Goal: Task Accomplishment & Management: Complete application form

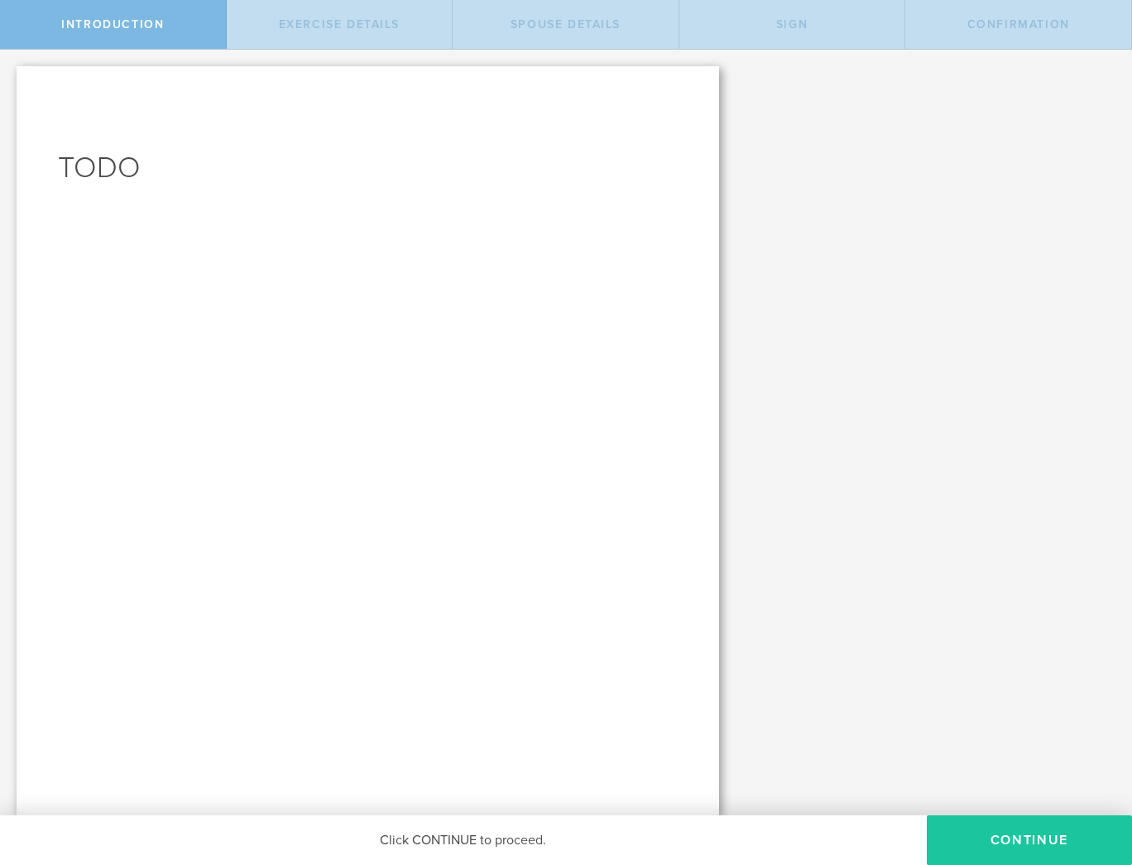
click at [1034, 821] on button "CONTINUE" at bounding box center [1029, 840] width 205 height 50
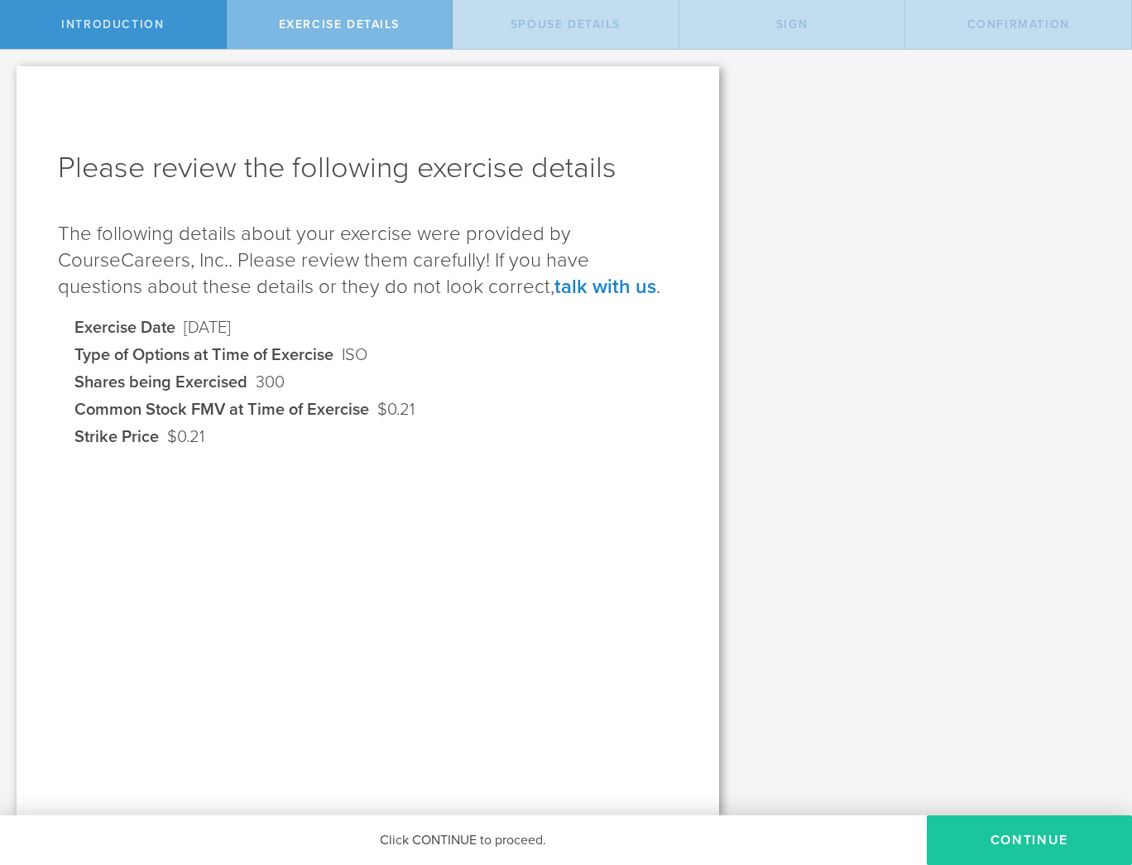
click at [1016, 829] on button "Continue" at bounding box center [1029, 840] width 205 height 50
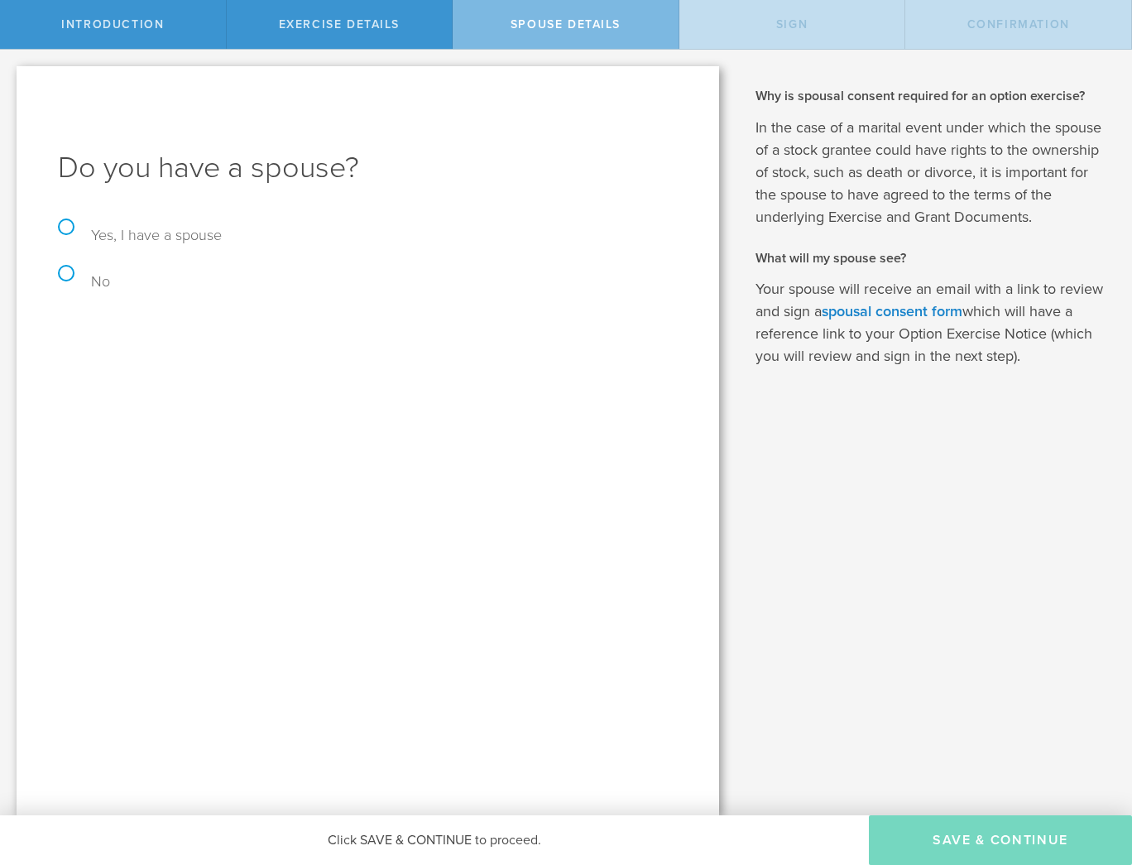
click at [63, 272] on label "No" at bounding box center [84, 281] width 52 height 18
click at [11, 84] on input "No" at bounding box center [5, 67] width 11 height 35
radio input "true"
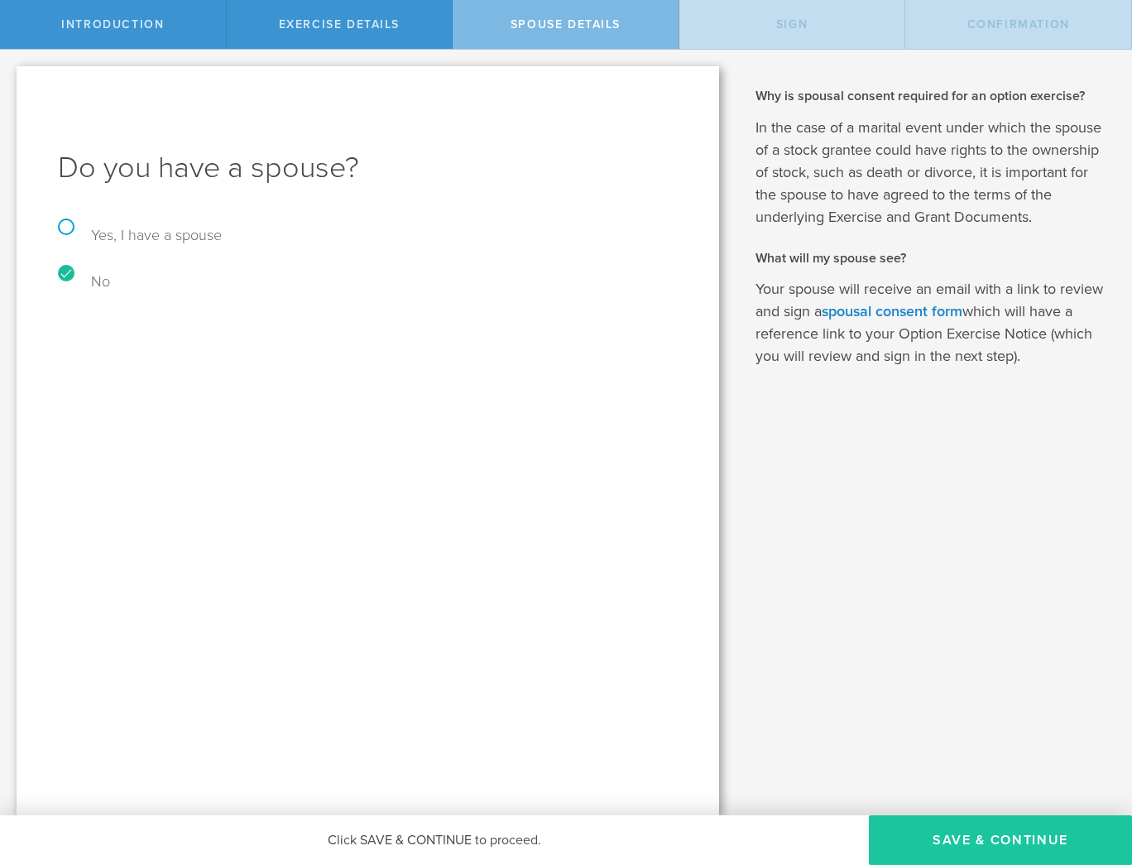
click at [1016, 849] on button "Save & Continue" at bounding box center [1000, 840] width 263 height 50
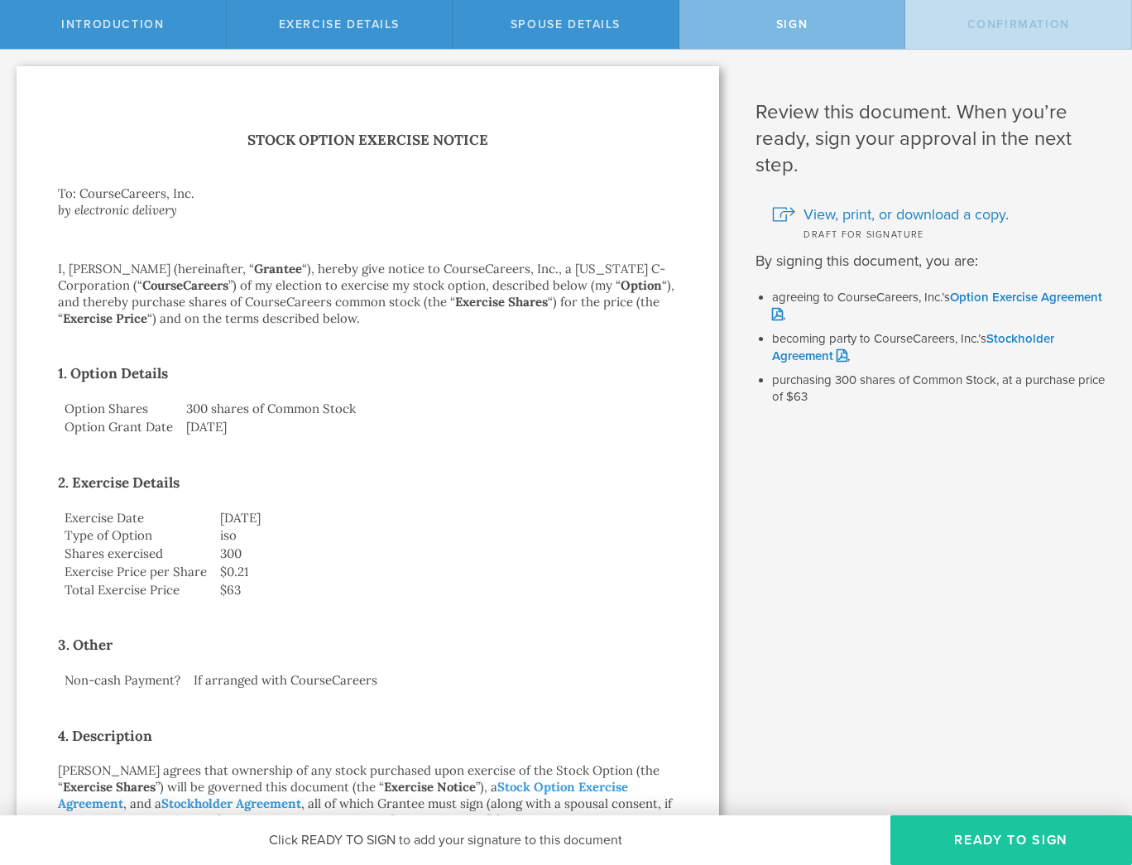
click at [958, 831] on button "Ready to Sign" at bounding box center [1011, 840] width 242 height 50
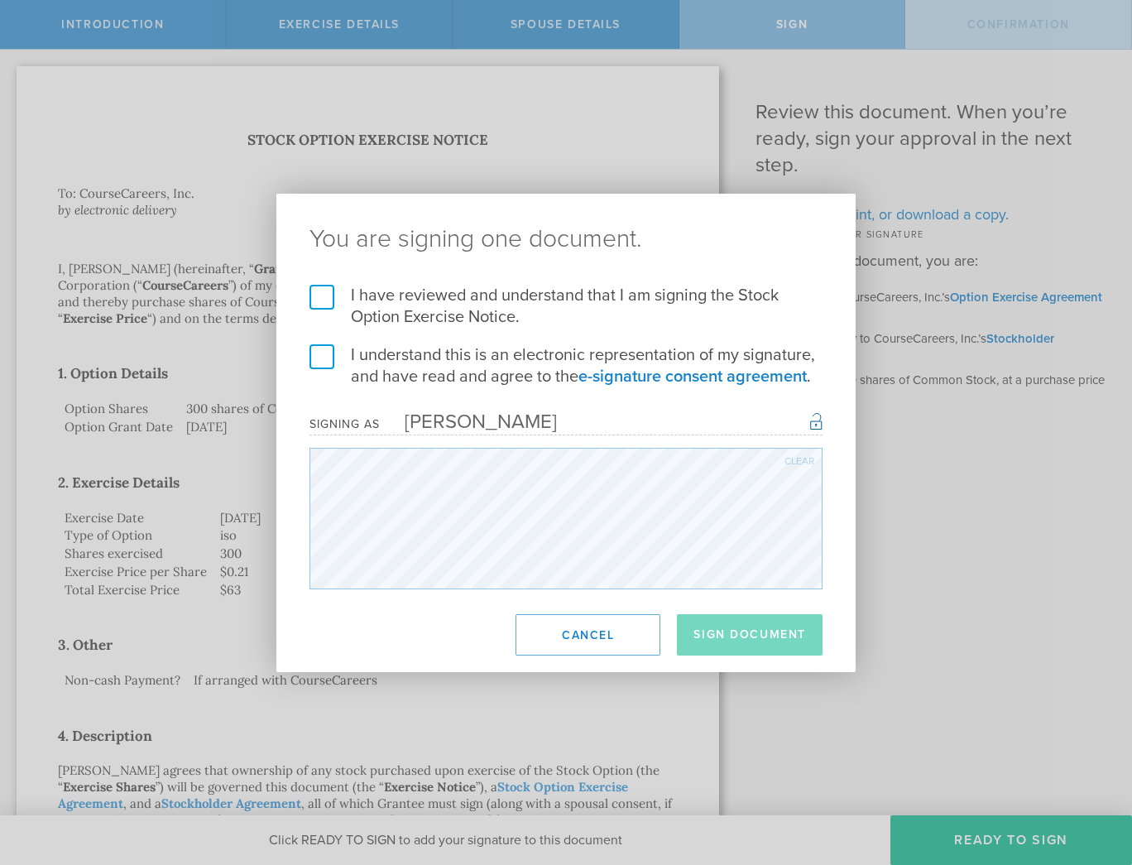
click at [314, 288] on label "I have reviewed and understand that I am signing the Stock Option Exercise Noti…" at bounding box center [565, 306] width 513 height 43
click at [0, 0] on input "I have reviewed and understand that I am signing the Stock Option Exercise Noti…" at bounding box center [0, 0] width 0 height 0
click at [317, 335] on form "I have reviewed and understand that I am signing the Stock Option Exercise Noti…" at bounding box center [565, 437] width 513 height 304
click at [318, 366] on label "I understand this is an electronic representation of my signature, and have rea…" at bounding box center [565, 365] width 513 height 43
click at [0, 0] on input "I understand this is an electronic representation of my signature, and have rea…" at bounding box center [0, 0] width 0 height 0
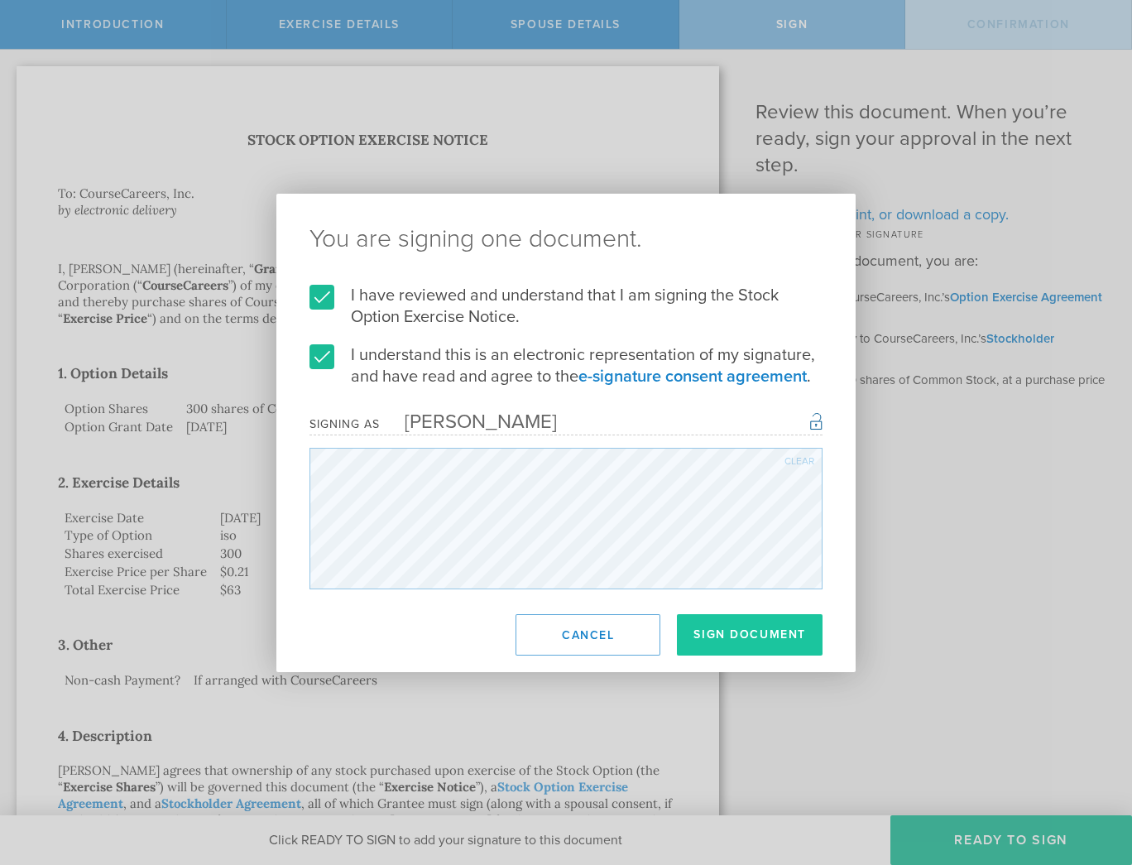
click at [774, 646] on button "Sign Document" at bounding box center [750, 634] width 146 height 41
